Goal: Task Accomplishment & Management: Manage account settings

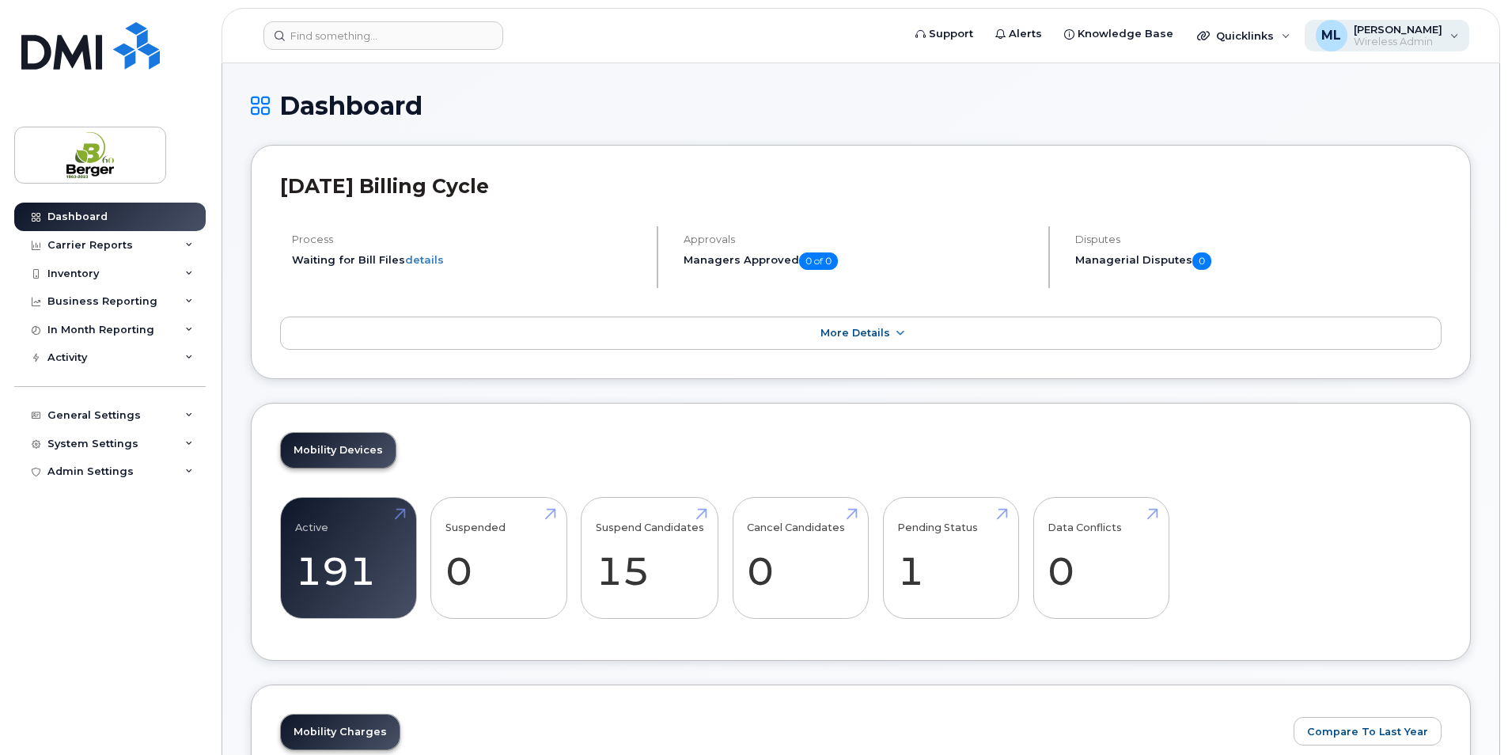
click at [1401, 33] on span "[PERSON_NAME]" at bounding box center [1398, 29] width 89 height 13
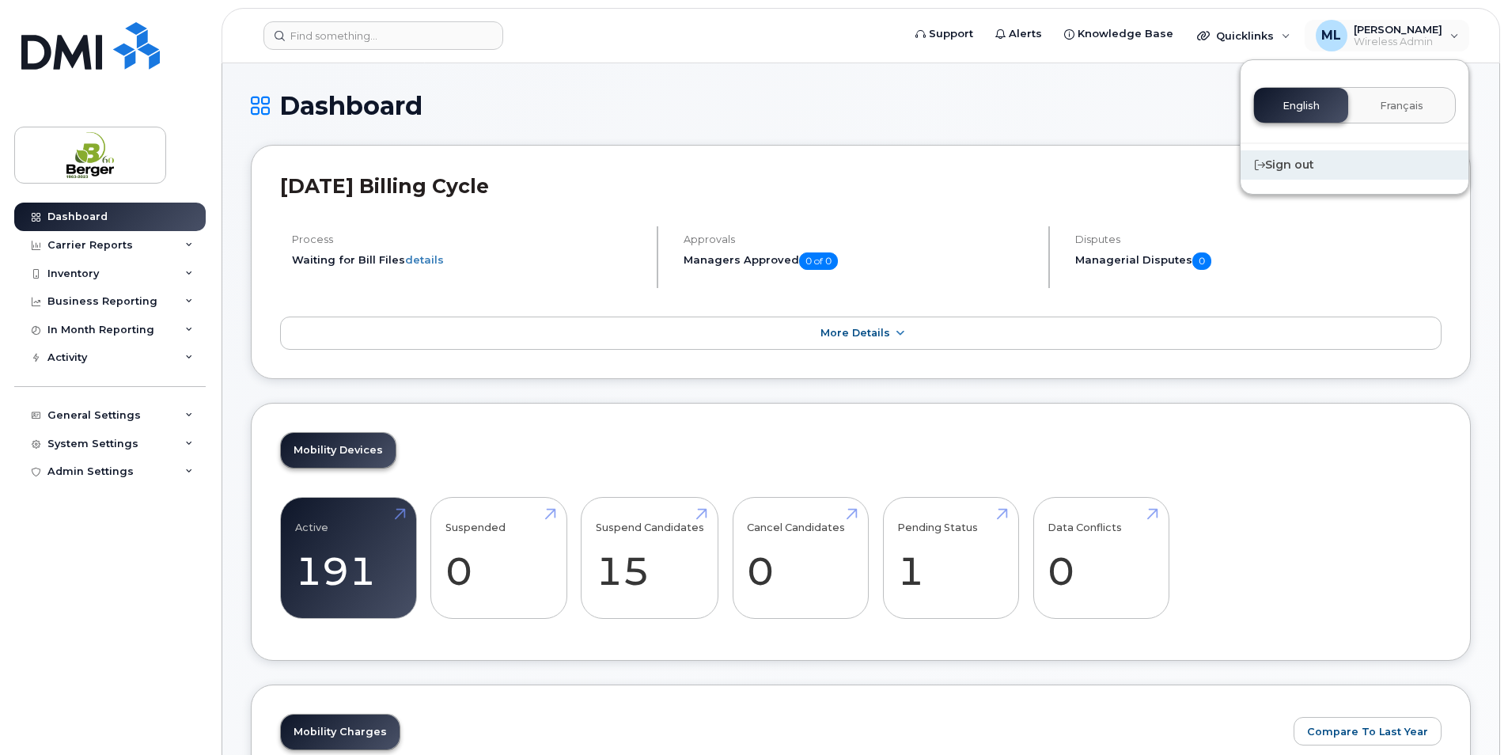
click at [1336, 160] on div "Sign out" at bounding box center [1355, 164] width 228 height 29
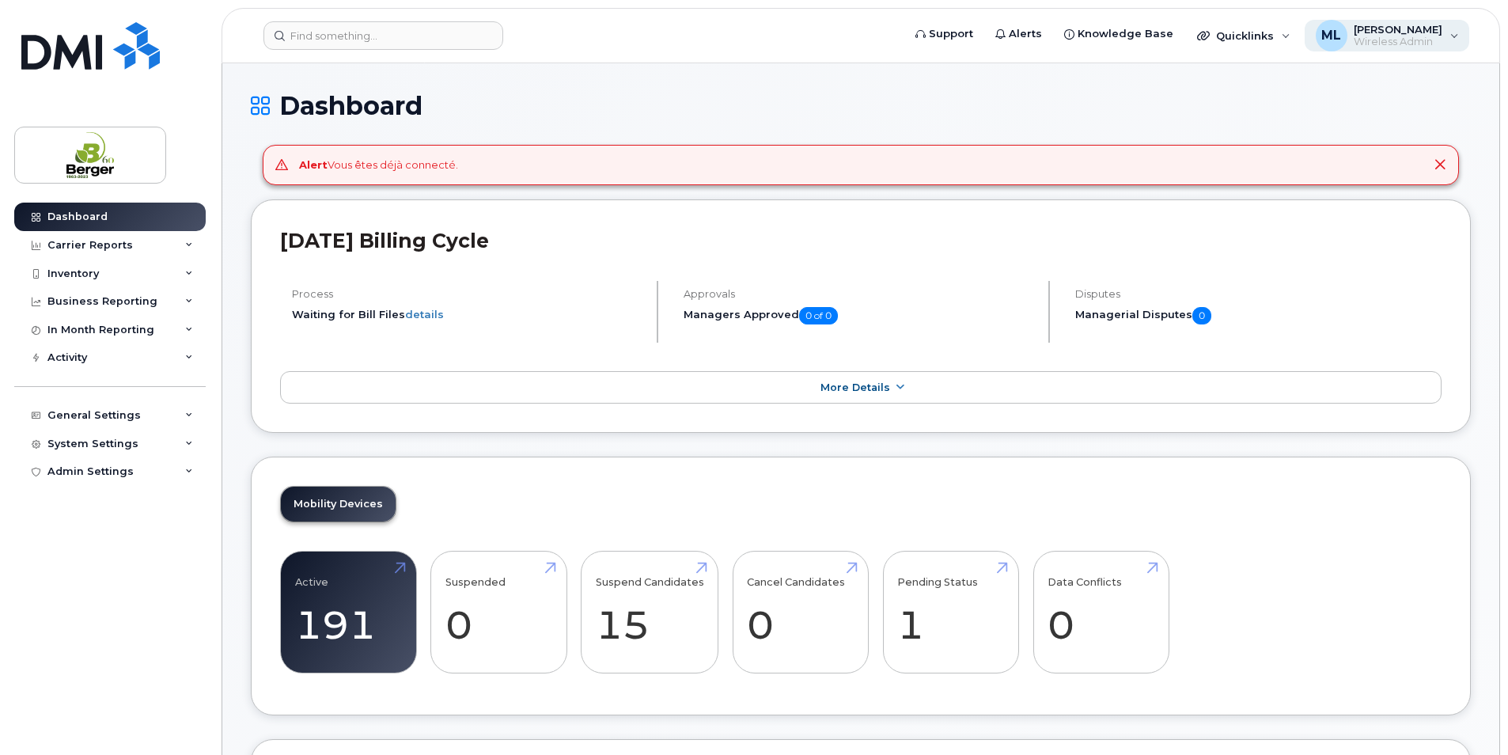
click at [1382, 36] on span "Wireless Admin" at bounding box center [1398, 42] width 89 height 13
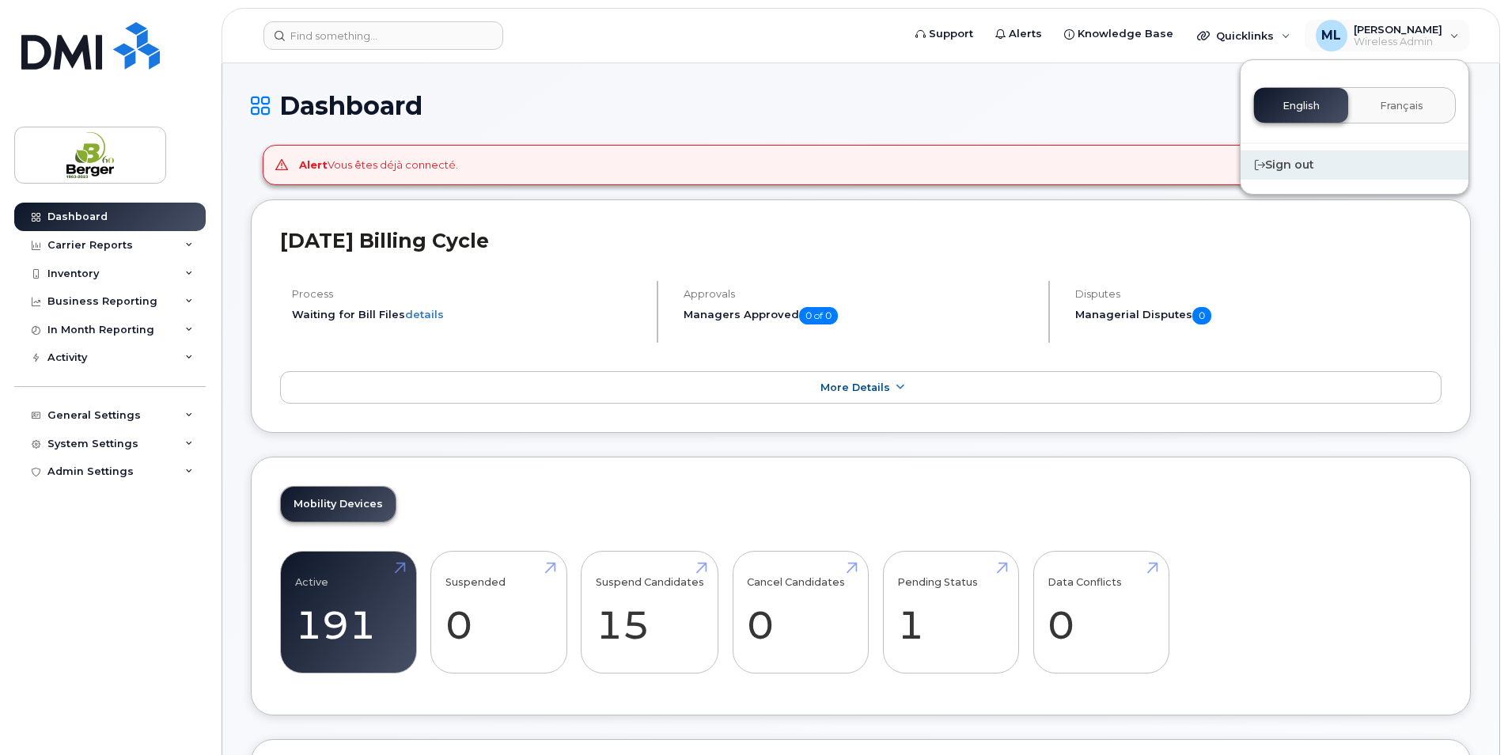
click at [1276, 164] on div "Sign out" at bounding box center [1355, 164] width 228 height 29
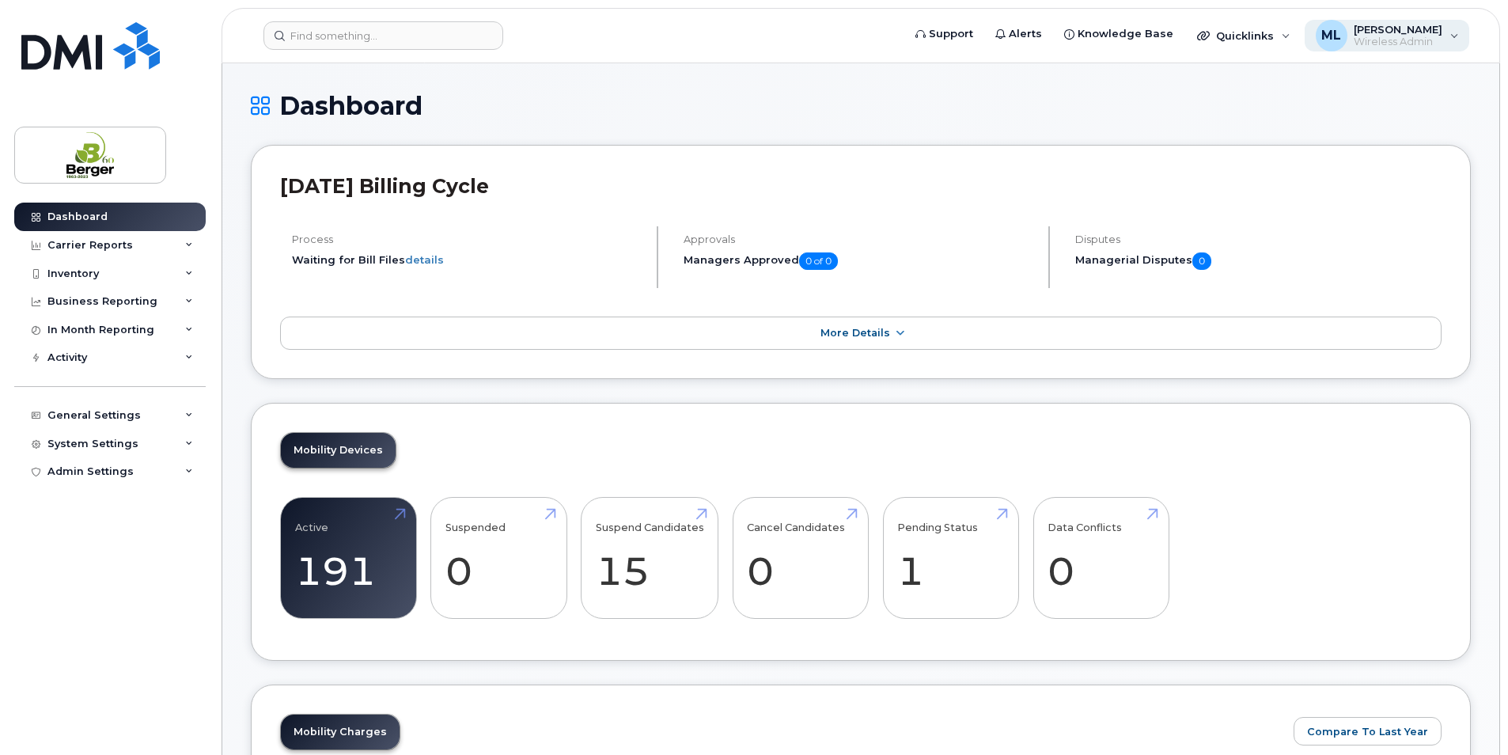
click at [1388, 40] on span "Wireless Admin" at bounding box center [1398, 42] width 89 height 13
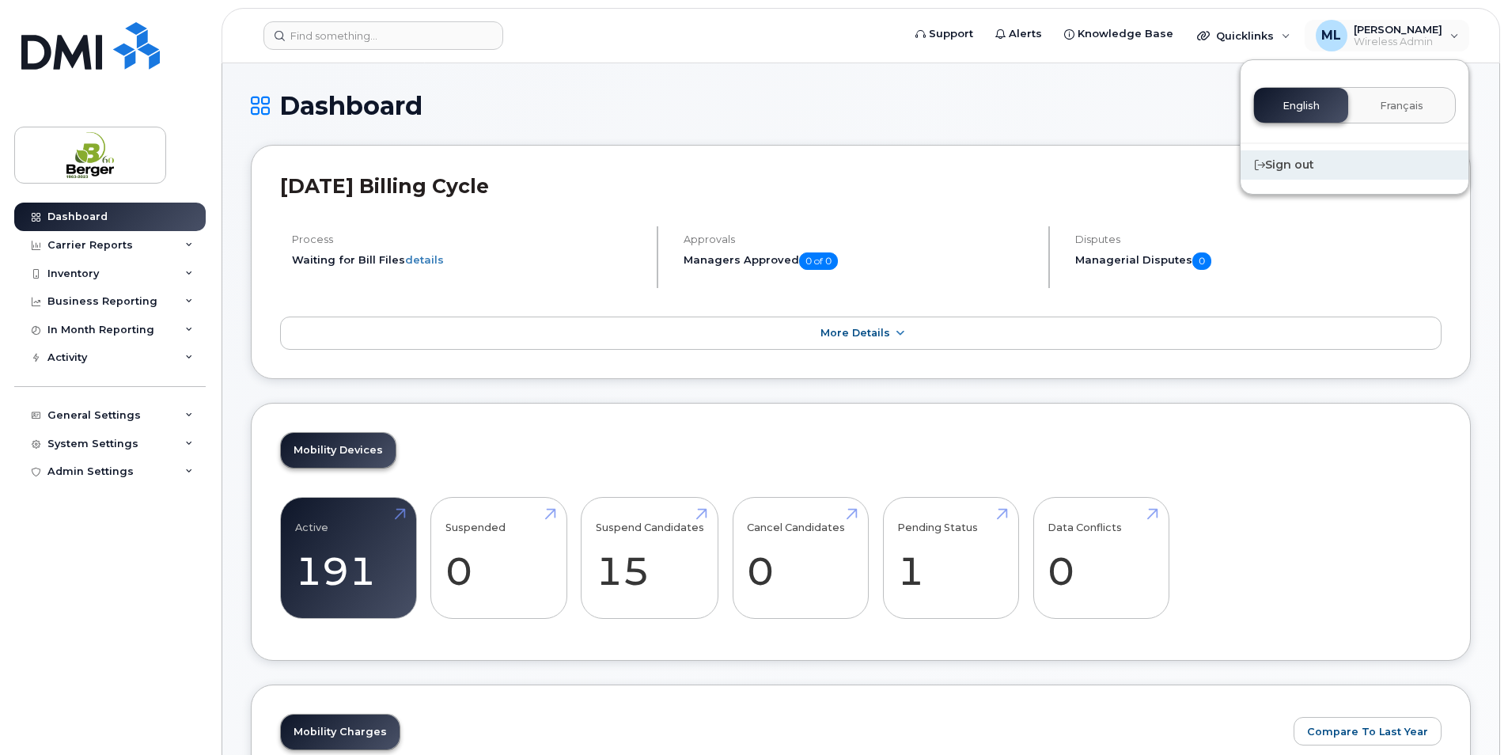
click at [1311, 165] on div "Sign out" at bounding box center [1355, 164] width 228 height 29
